Goal: Information Seeking & Learning: Check status

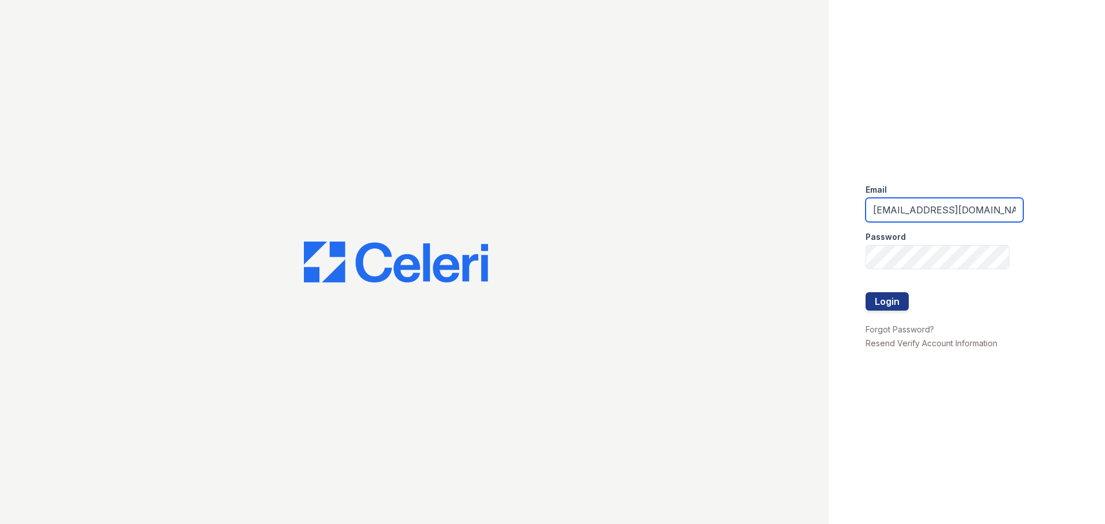
click at [922, 208] on input "[EMAIL_ADDRESS][DOMAIN_NAME]" at bounding box center [945, 210] width 158 height 24
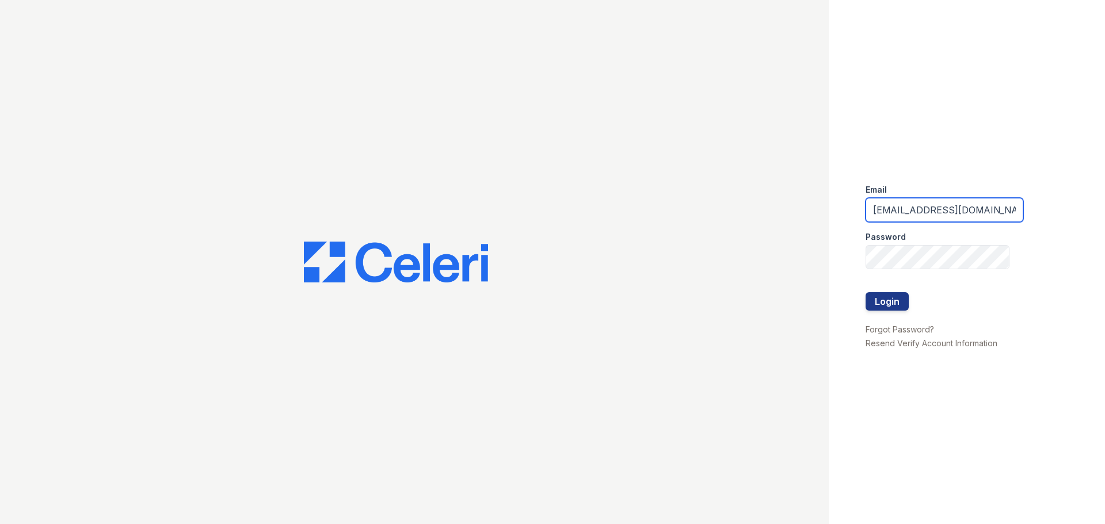
drag, startPoint x: 957, startPoint y: 208, endPoint x: 899, endPoint y: 208, distance: 57.6
click at [899, 204] on input "[EMAIL_ADDRESS][DOMAIN_NAME]" at bounding box center [945, 210] width 158 height 24
type input "[EMAIL_ADDRESS][DOMAIN_NAME]"
click at [871, 286] on div at bounding box center [945, 280] width 158 height 23
click at [897, 307] on button "Login" at bounding box center [887, 301] width 43 height 18
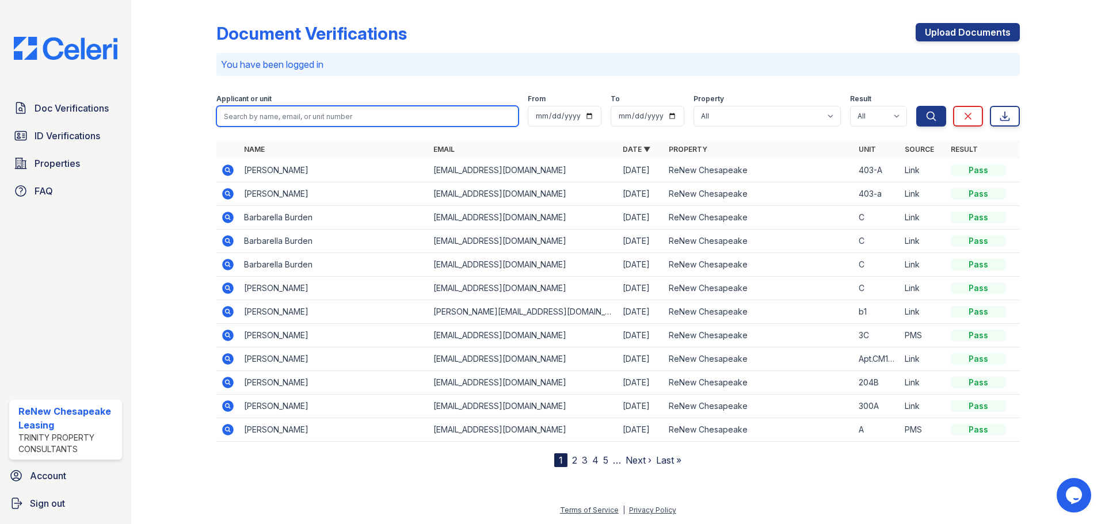
click at [293, 109] on input "search" at bounding box center [367, 116] width 302 height 21
type input "philip"
click at [916, 106] on button "Search" at bounding box center [931, 116] width 30 height 21
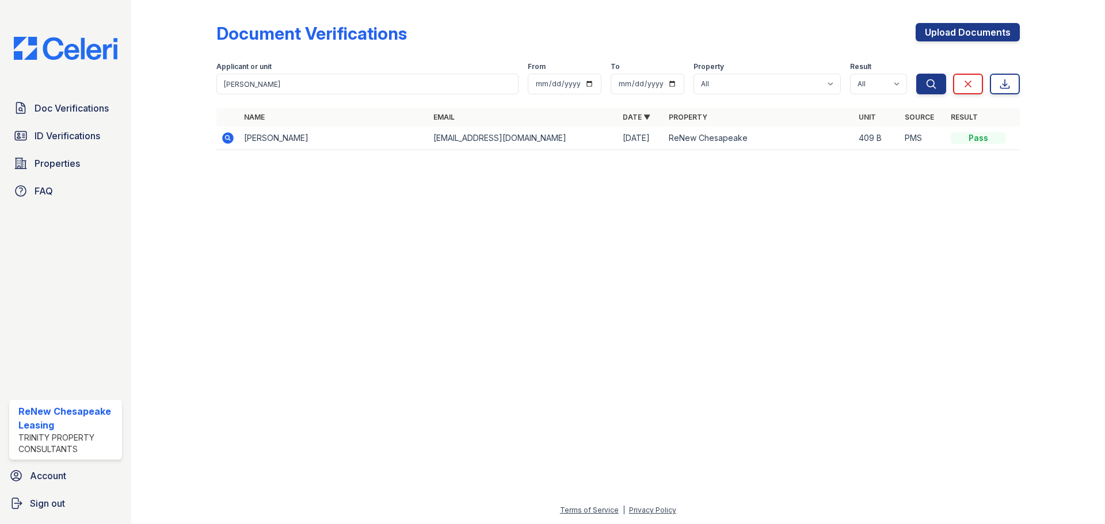
click at [195, 140] on div at bounding box center [183, 83] width 67 height 157
click at [223, 140] on icon at bounding box center [228, 138] width 12 height 12
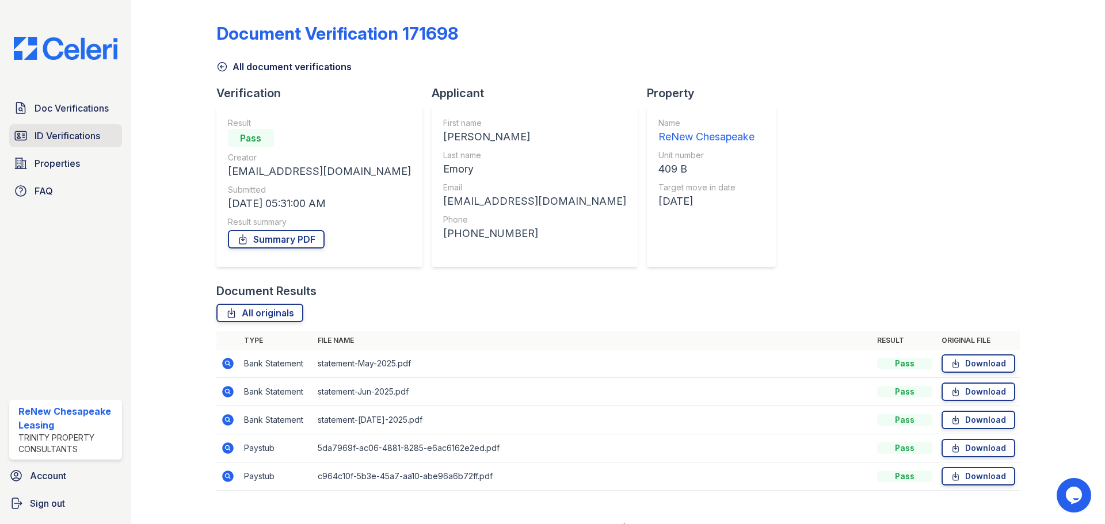
click at [42, 131] on span "ID Verifications" at bounding box center [68, 136] width 66 height 14
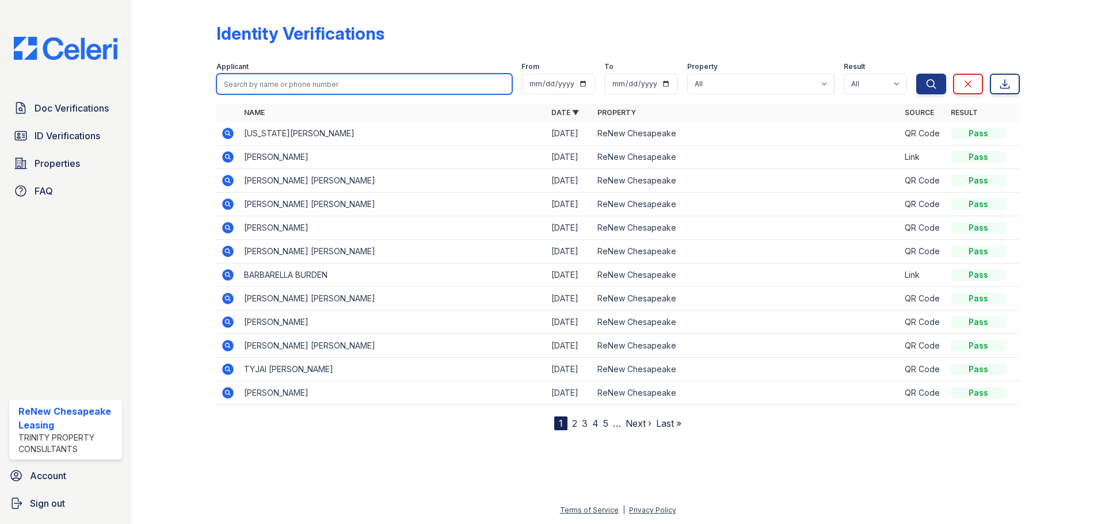
click at [315, 82] on input "search" at bounding box center [364, 84] width 296 height 21
type input "philip"
click at [916, 74] on button "Search" at bounding box center [931, 84] width 30 height 21
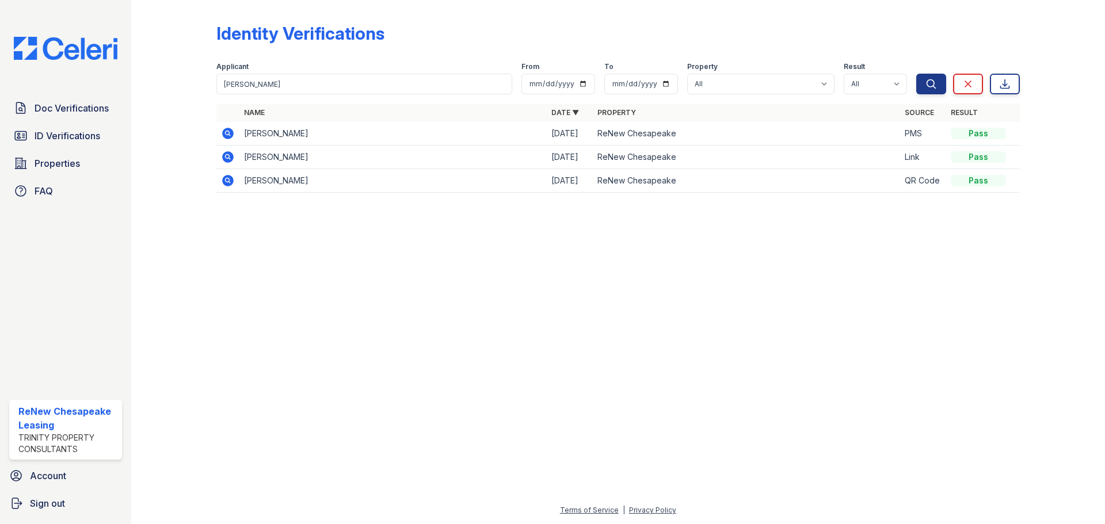
click at [226, 131] on icon at bounding box center [228, 134] width 14 height 14
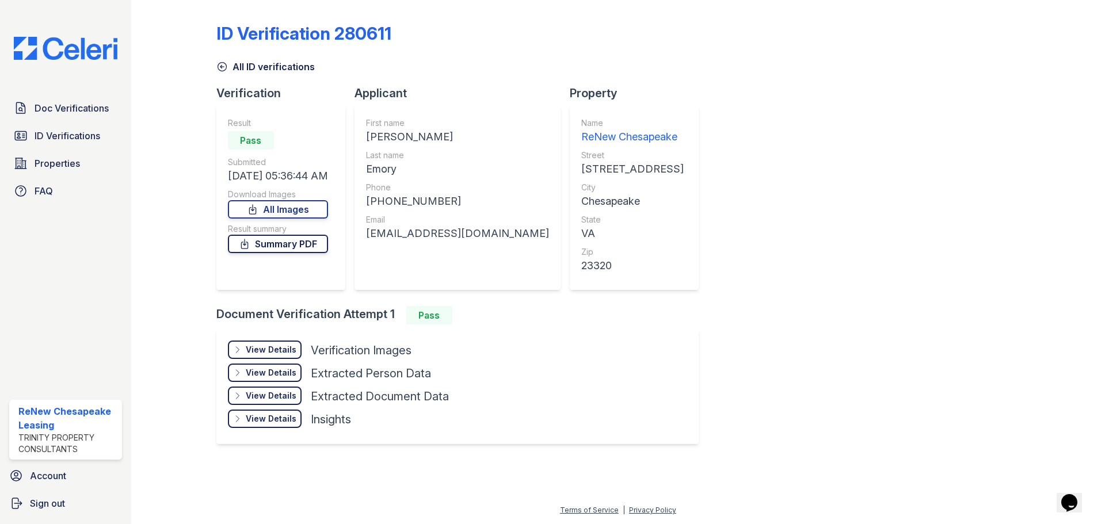
click at [292, 235] on link "Summary PDF" at bounding box center [278, 244] width 100 height 18
click at [304, 206] on link "All Images" at bounding box center [278, 209] width 100 height 18
